Goal: Task Accomplishment & Management: Complete application form

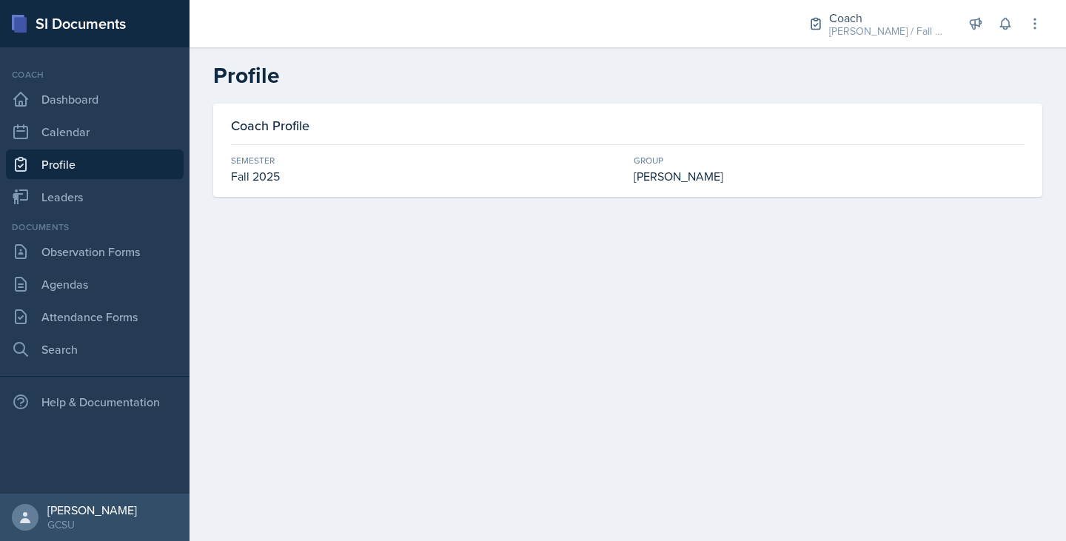
click at [75, 21] on div "SI Documents" at bounding box center [94, 23] width 189 height 47
click at [111, 300] on div "Documents Observation Forms [GEOGRAPHIC_DATA] Attendance Forms Search" at bounding box center [95, 293] width 178 height 144
click at [133, 312] on link "Attendance Forms" at bounding box center [95, 317] width 178 height 30
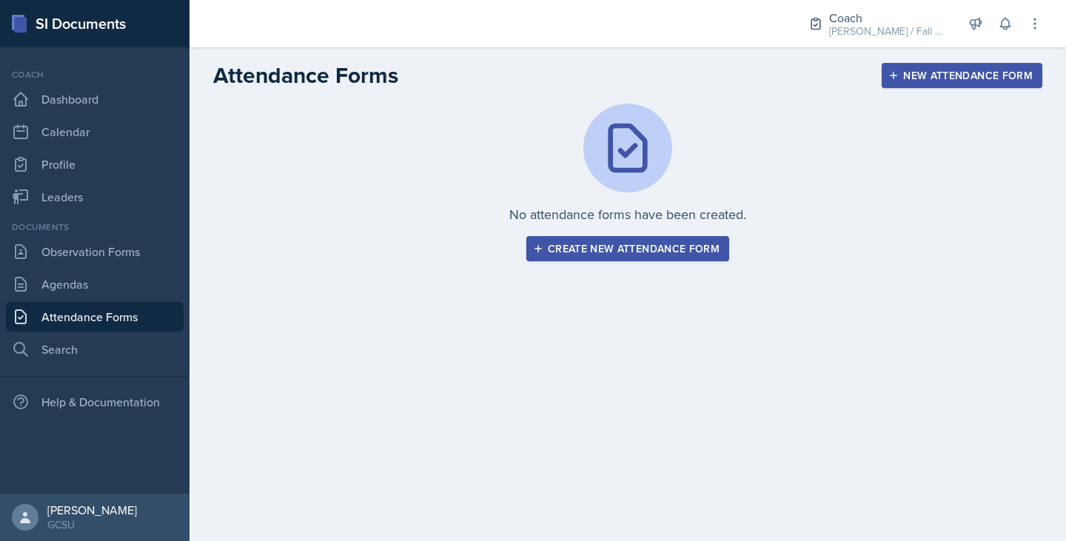
click at [671, 251] on div "Create new attendance form" at bounding box center [628, 249] width 184 height 12
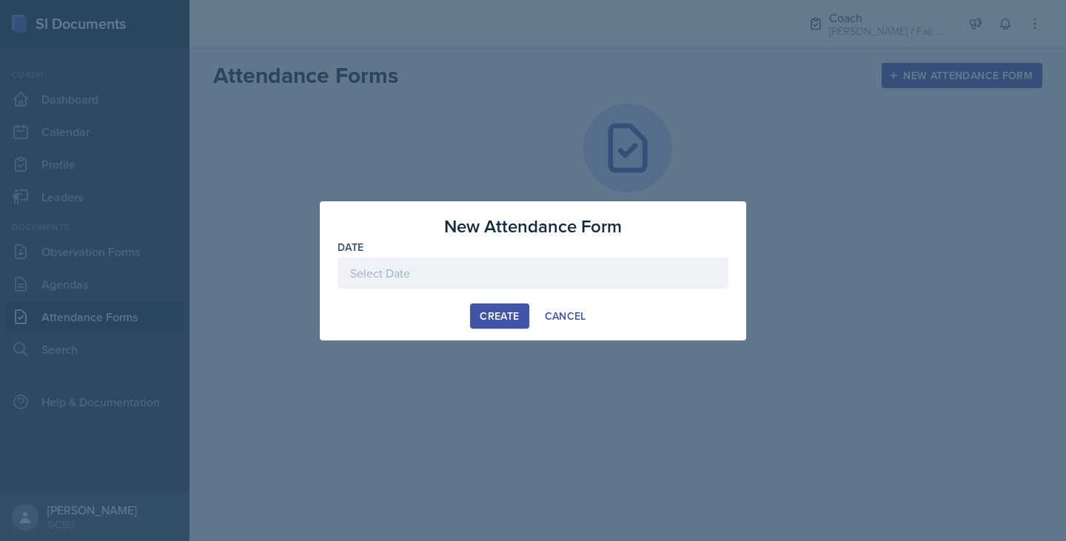
click at [524, 277] on div at bounding box center [532, 273] width 391 height 31
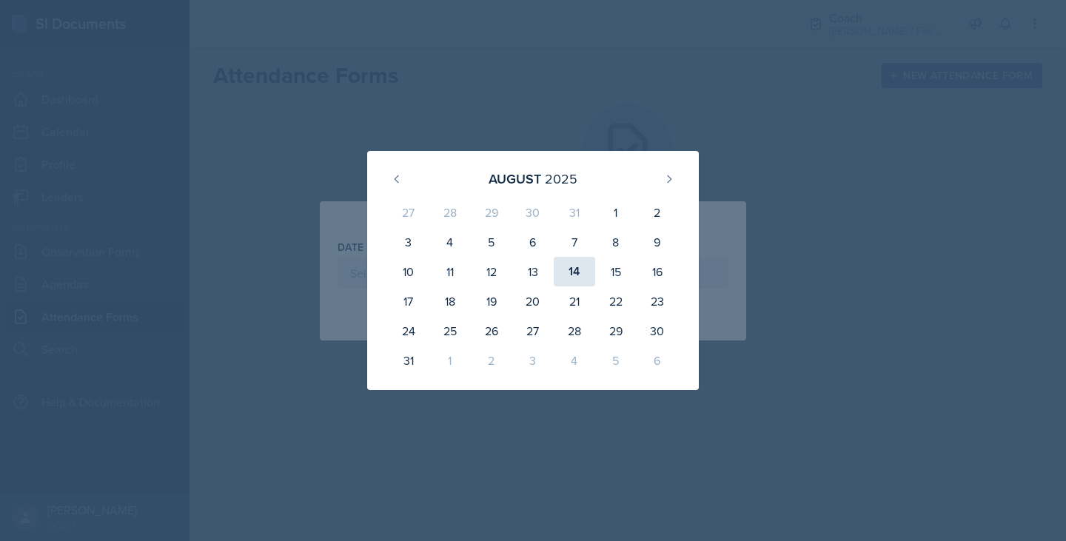
click at [567, 277] on div "14" at bounding box center [574, 272] width 41 height 30
type input "[DATE]"
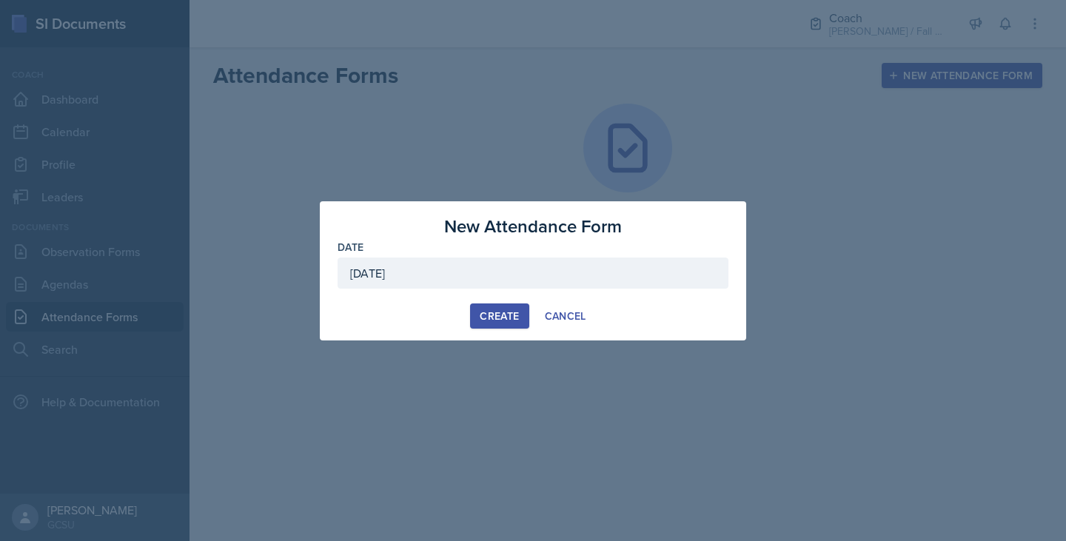
click at [469, 315] on div "Create Cancel" at bounding box center [532, 315] width 391 height 25
click at [492, 318] on div "Create" at bounding box center [499, 316] width 39 height 12
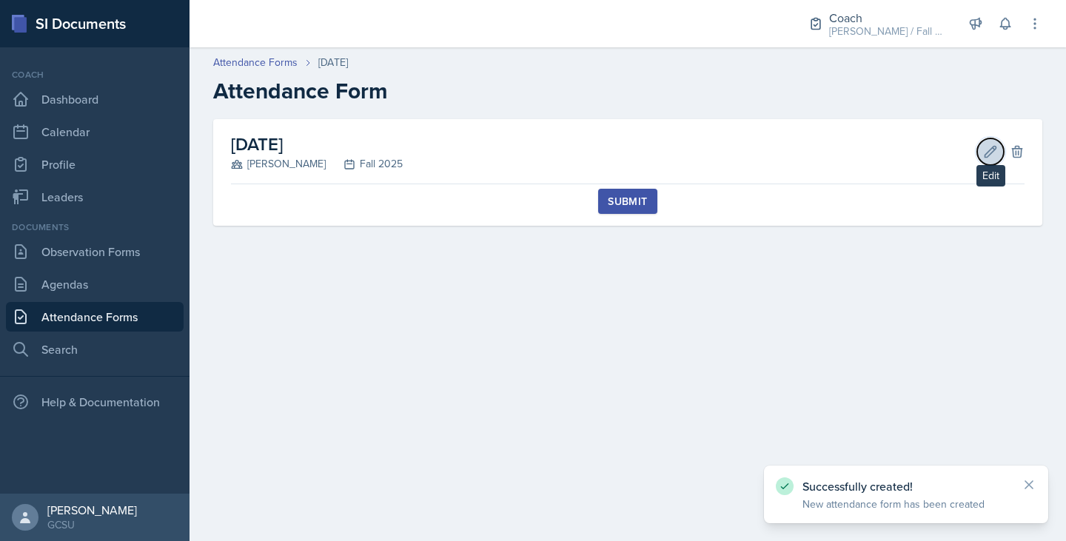
click at [991, 152] on icon at bounding box center [990, 151] width 11 height 11
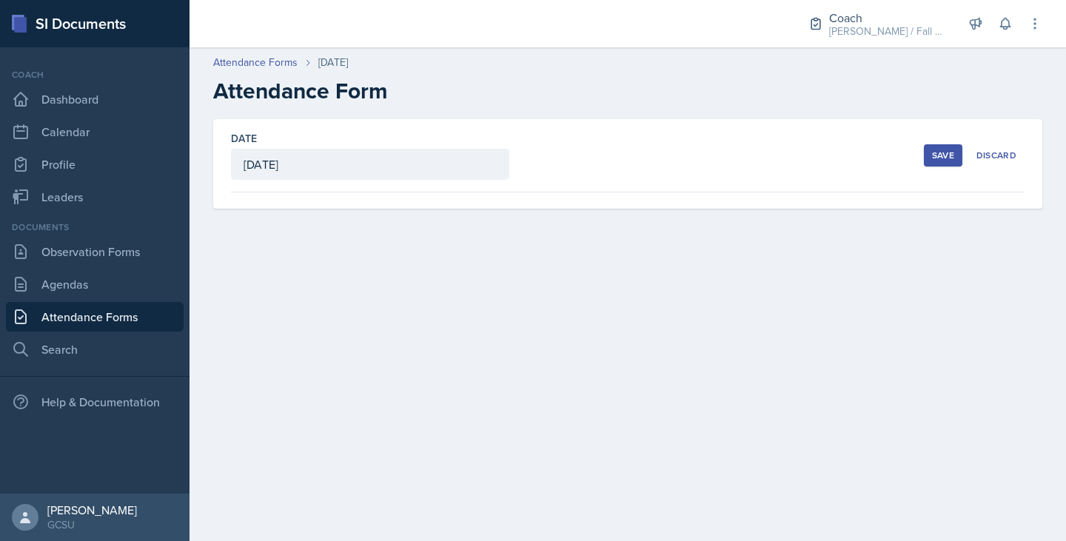
click at [942, 150] on div "Save" at bounding box center [943, 156] width 22 height 12
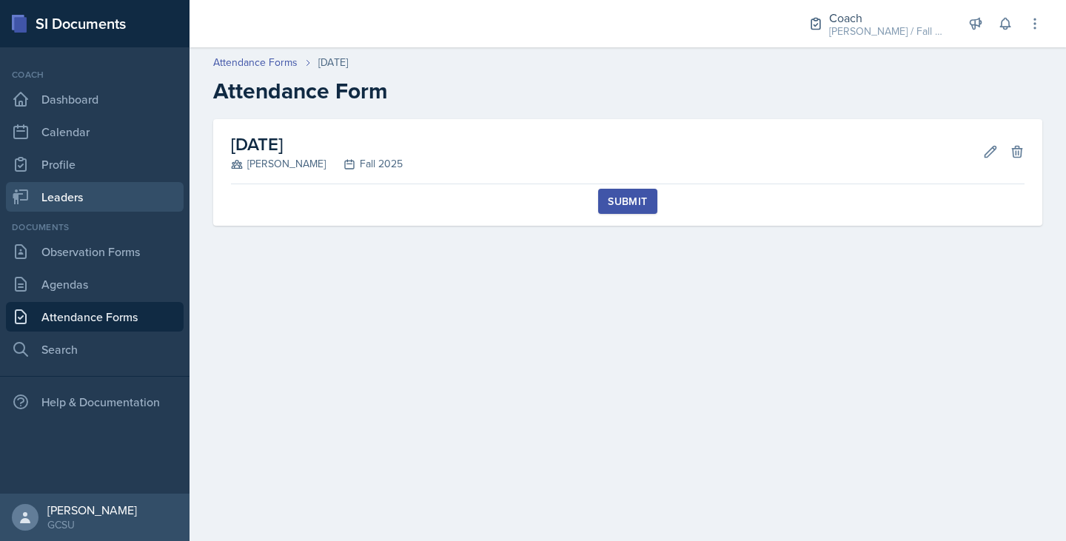
click at [82, 201] on link "Leaders" at bounding box center [95, 197] width 178 height 30
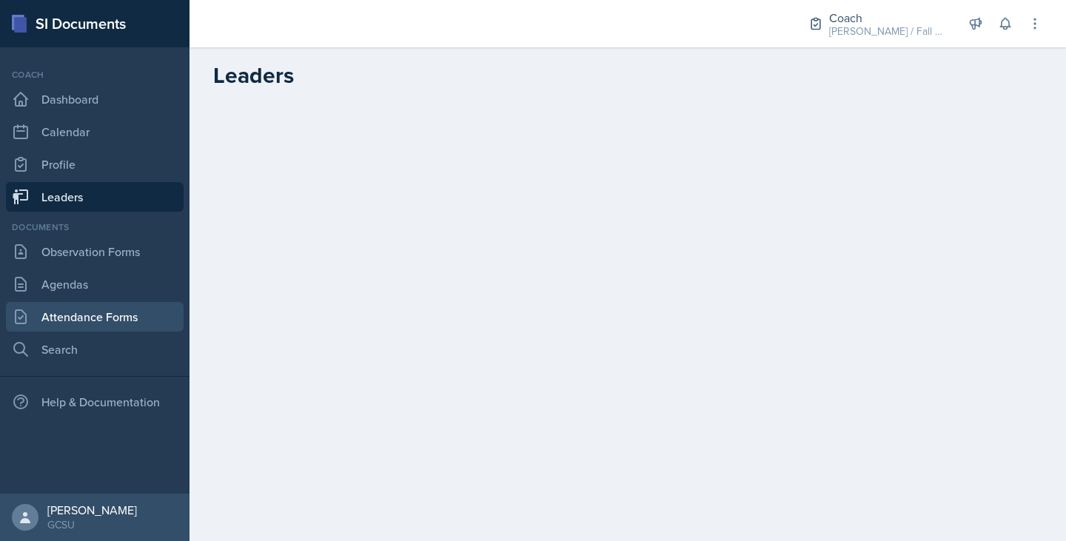
click at [116, 329] on link "Attendance Forms" at bounding box center [95, 317] width 178 height 30
